Goal: Task Accomplishment & Management: Use online tool/utility

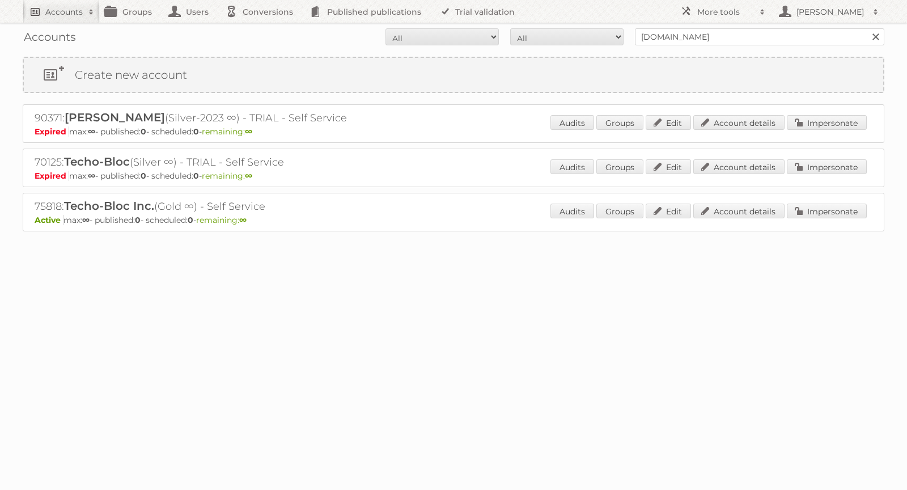
click at [71, 16] on h2 "Accounts" at bounding box center [63, 11] width 37 height 11
type input"] "Hema"
click at [261, 29] on input "Search" at bounding box center [269, 37] width 17 height 17
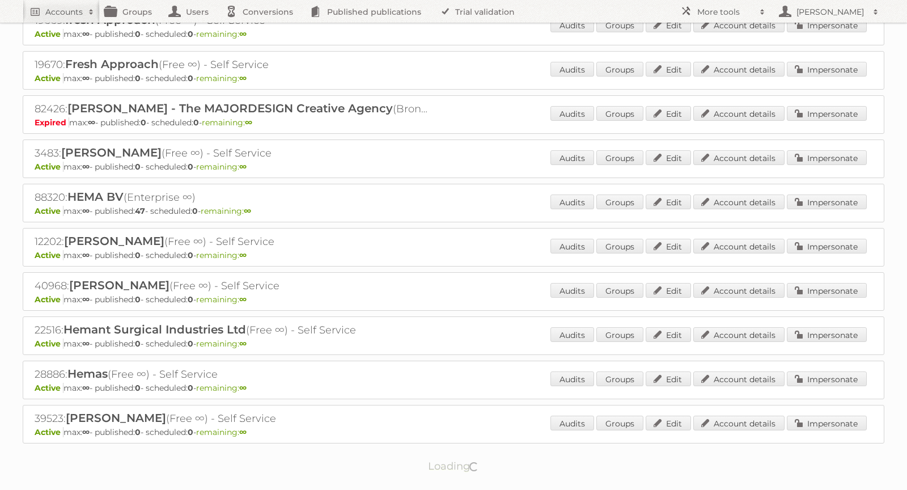
scroll to position [767, 0]
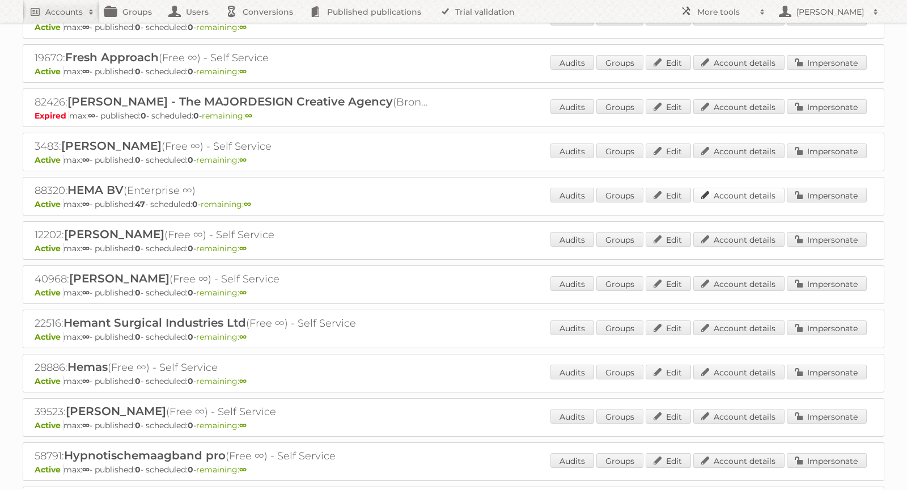
click at [744, 188] on link "Account details" at bounding box center [738, 195] width 91 height 15
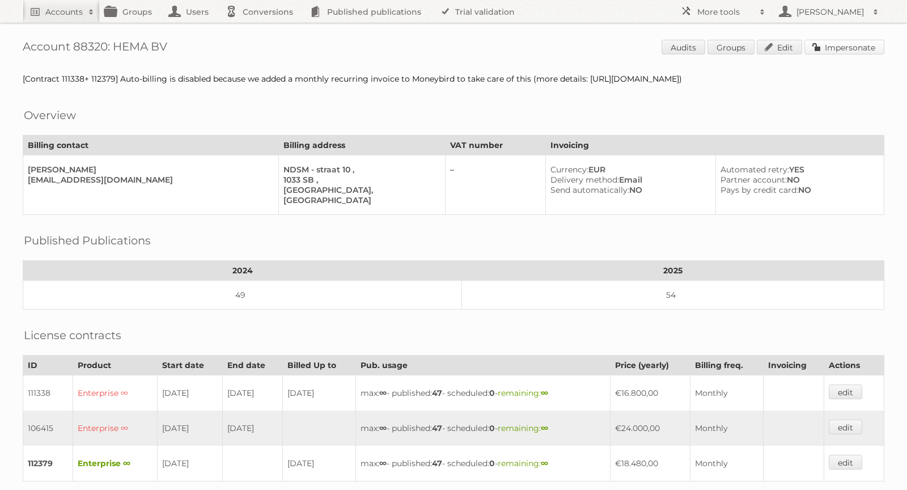
click at [837, 45] on link "Impersonate" at bounding box center [844, 47] width 80 height 15
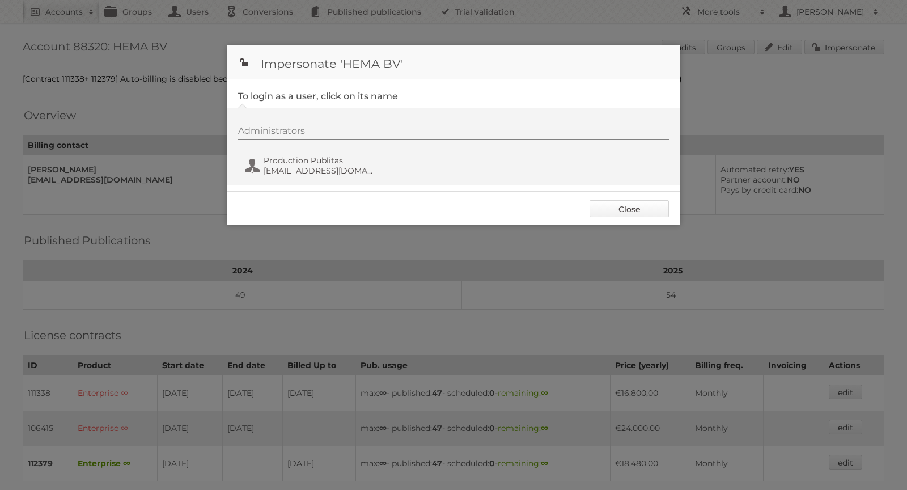
click at [641, 210] on link "Close" at bounding box center [629, 208] width 79 height 17
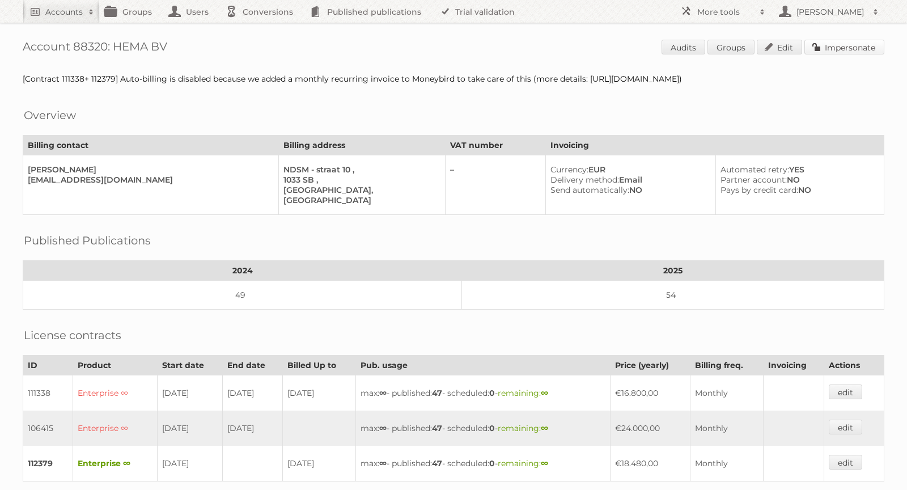
click at [836, 46] on link "Impersonate" at bounding box center [844, 47] width 80 height 15
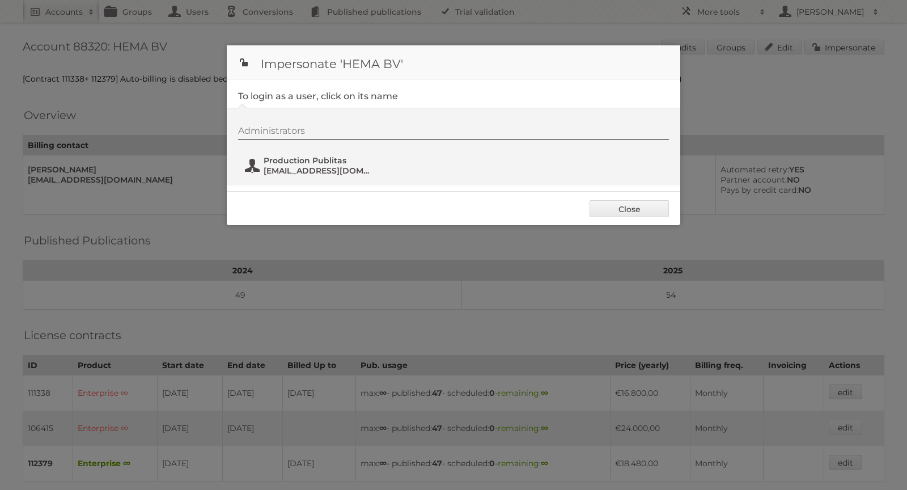
click at [326, 154] on button "Production Publitas fs+hema@publitas.com" at bounding box center [310, 165] width 133 height 23
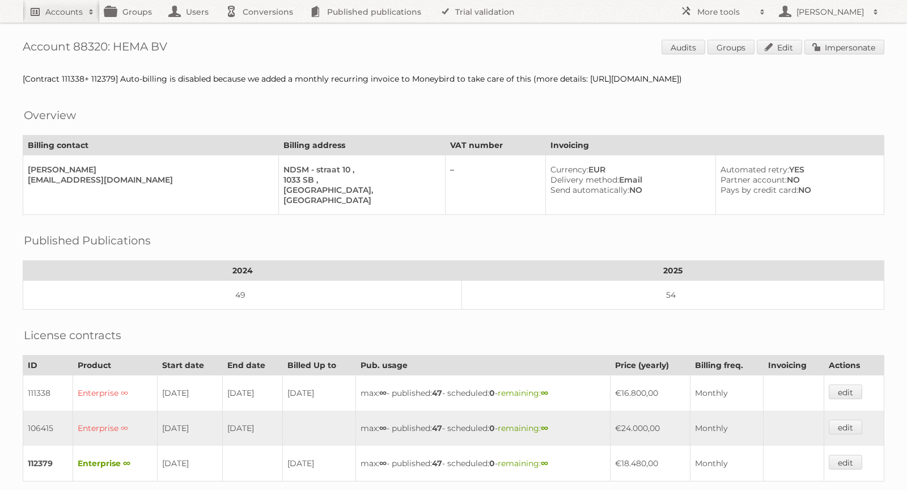
click at [66, 12] on h2 "Accounts" at bounding box center [63, 11] width 37 height 11
type input"] "Atos"
click at [261, 29] on input "Search" at bounding box center [269, 37] width 17 height 17
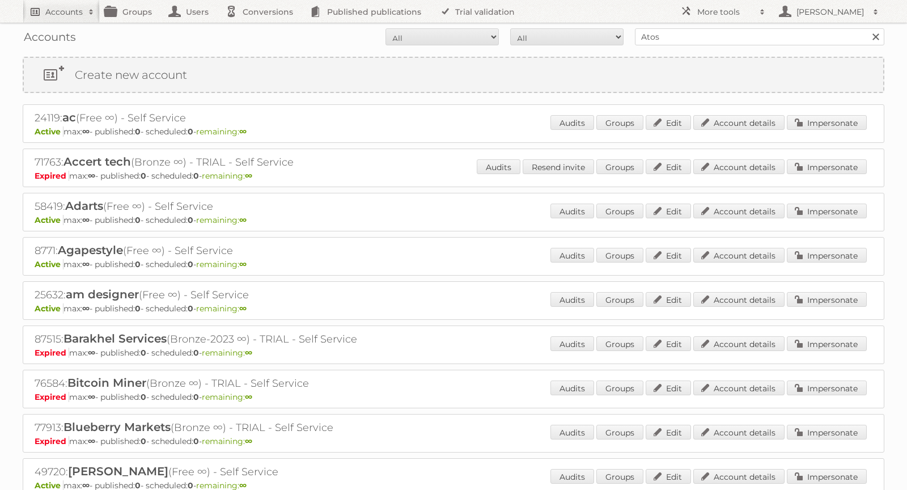
click at [56, 10] on h2 "Accounts" at bounding box center [63, 11] width 37 height 11
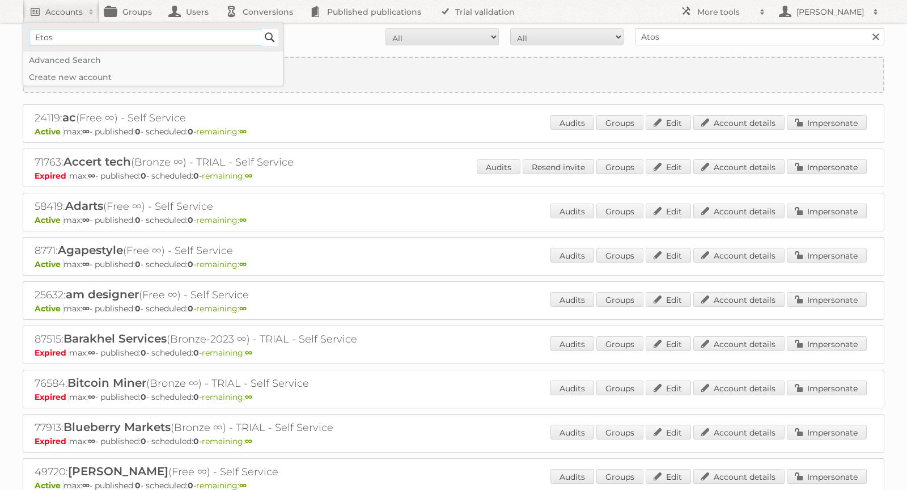
type input"] "Etos"
click at [266, 36] on input "Search" at bounding box center [269, 37] width 17 height 17
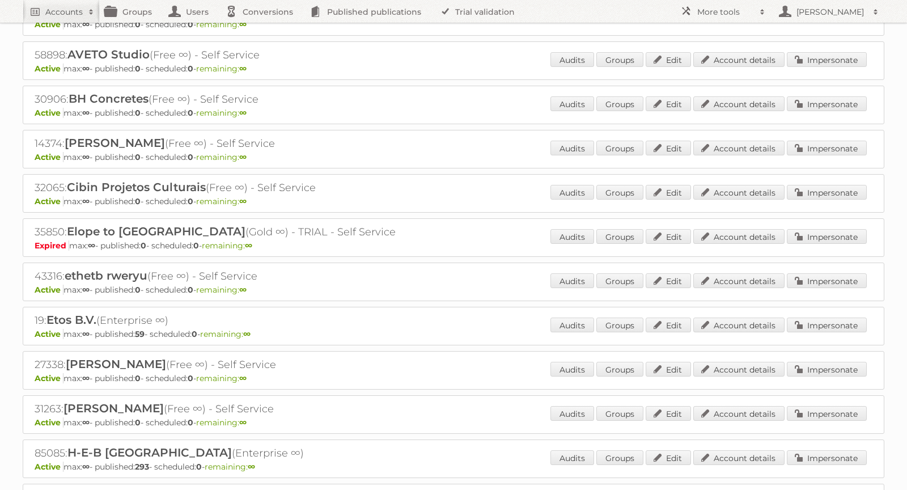
scroll to position [198, 0]
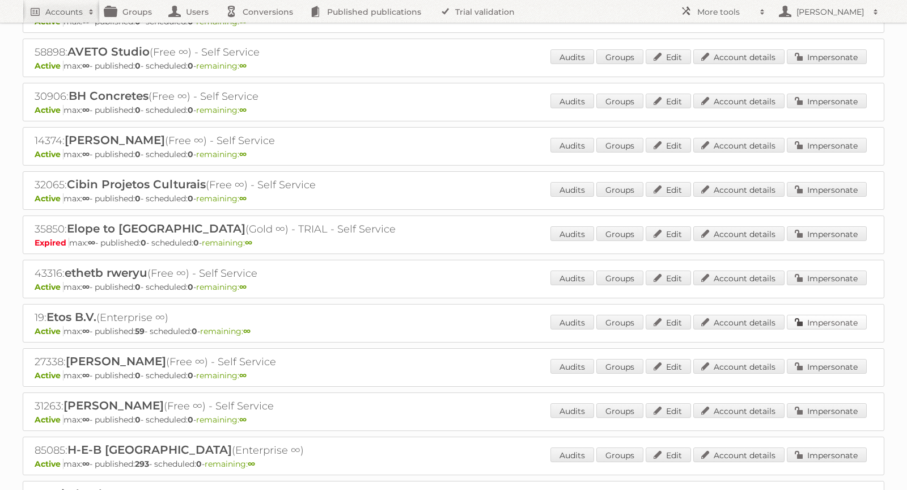
click at [816, 315] on link "Impersonate" at bounding box center [827, 322] width 80 height 15
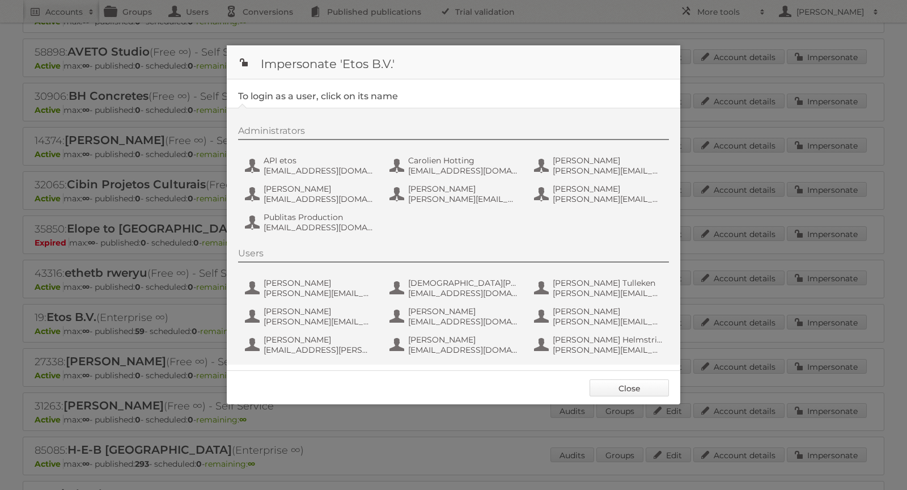
click at [621, 388] on link "Close" at bounding box center [629, 387] width 79 height 17
